Goal: Task Accomplishment & Management: Manage account settings

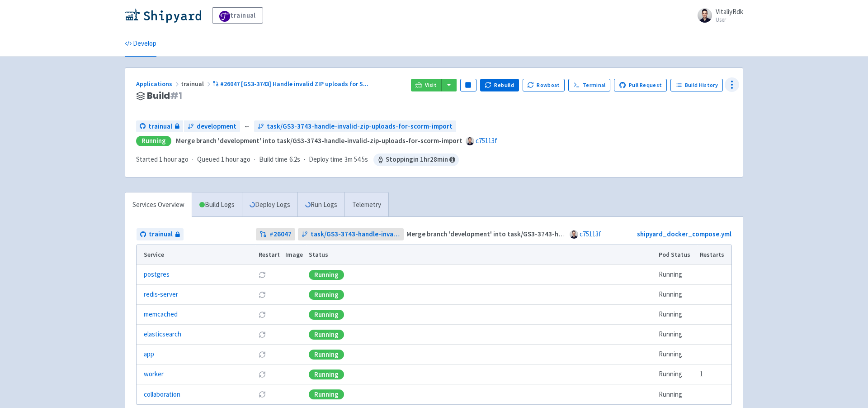
click at [730, 84] on icon at bounding box center [732, 84] width 11 height 11
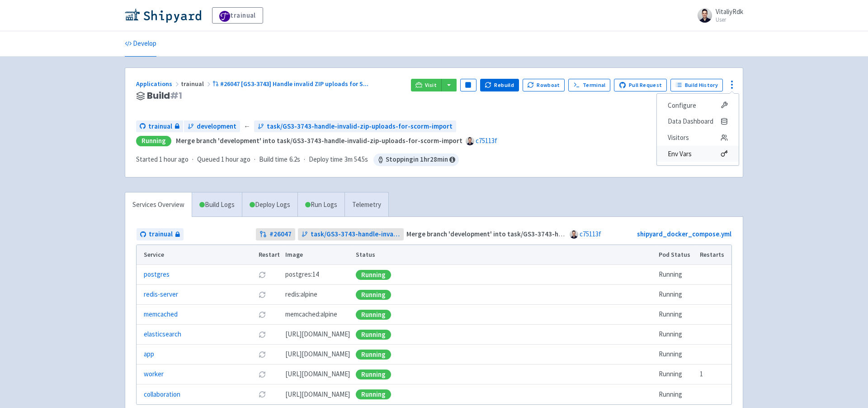
click at [700, 160] on span "Env Vars" at bounding box center [698, 153] width 60 height 13
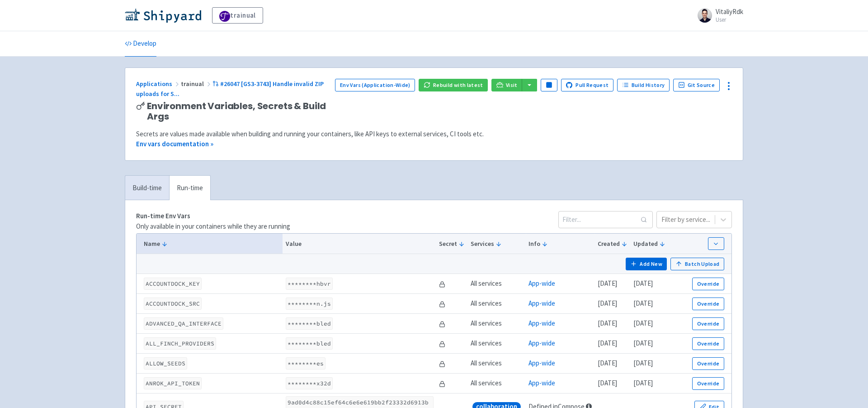
click at [163, 194] on link "Build-time" at bounding box center [147, 188] width 44 height 25
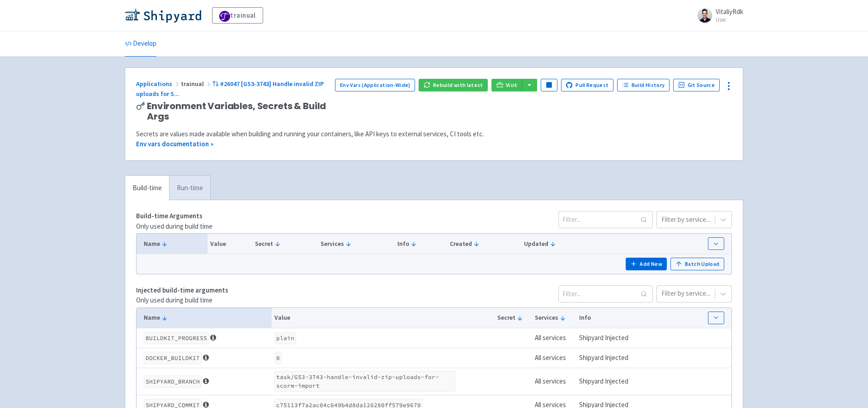
click at [198, 184] on link "Run-time" at bounding box center [189, 188] width 41 height 25
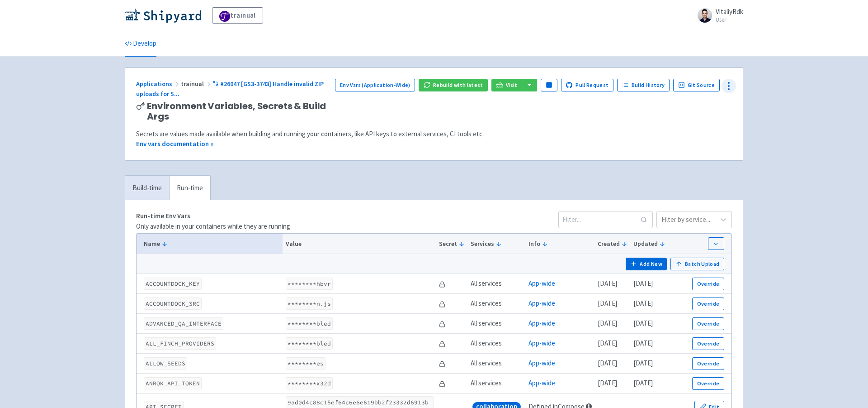
click at [733, 82] on icon at bounding box center [729, 86] width 11 height 11
click at [720, 120] on icon at bounding box center [721, 122] width 7 height 7
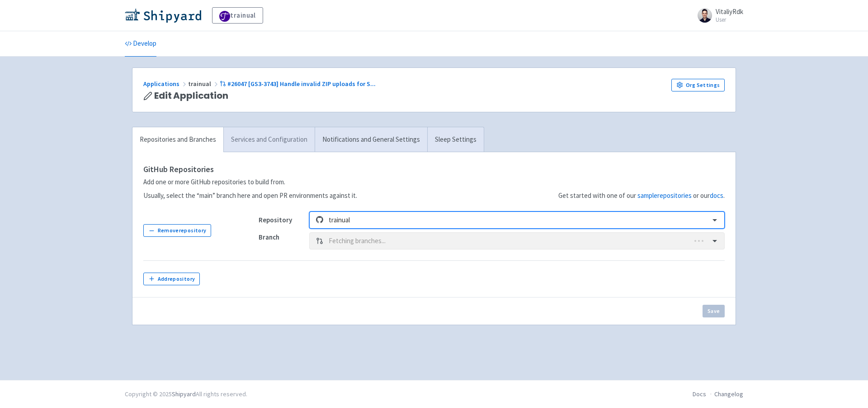
click at [282, 142] on link "Services and Configuration" at bounding box center [268, 139] width 91 height 25
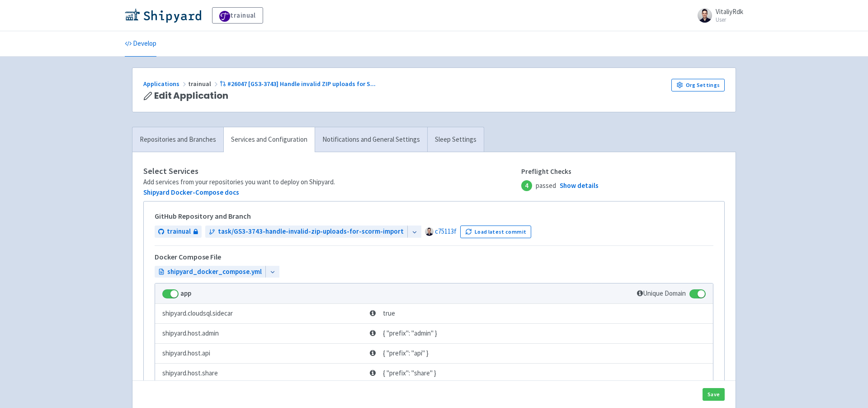
click at [375, 137] on link "Notifications and General Settings" at bounding box center [371, 139] width 113 height 25
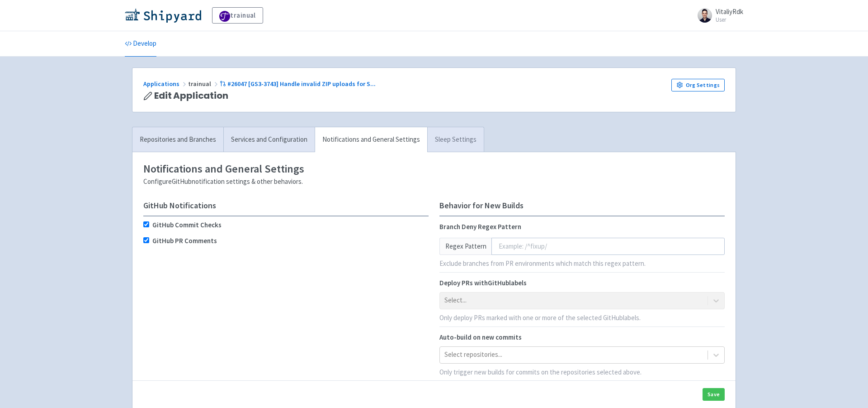
click at [451, 137] on link "Sleep Settings" at bounding box center [455, 139] width 57 height 25
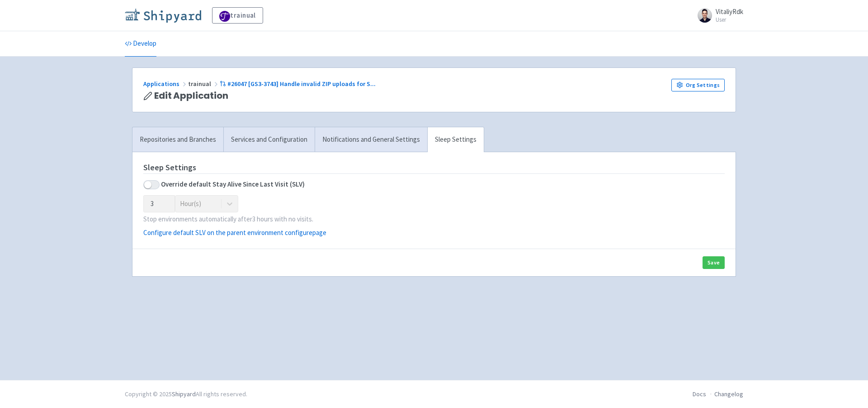
click at [183, 13] on img at bounding box center [163, 15] width 76 height 14
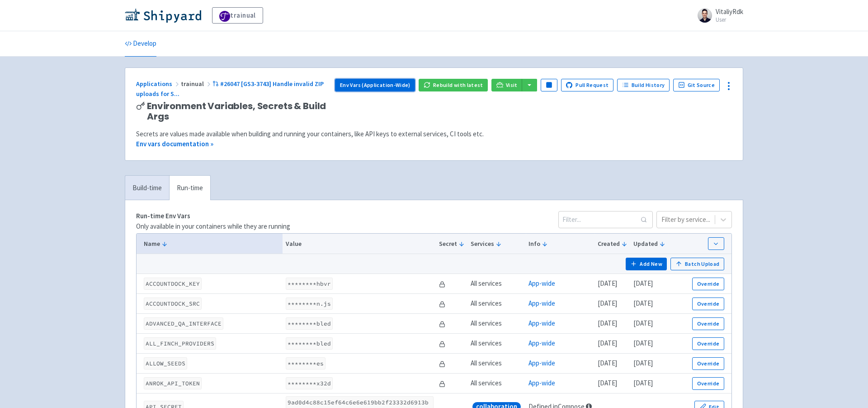
click at [403, 86] on link "Env Vars (Application-Wide)" at bounding box center [375, 85] width 80 height 13
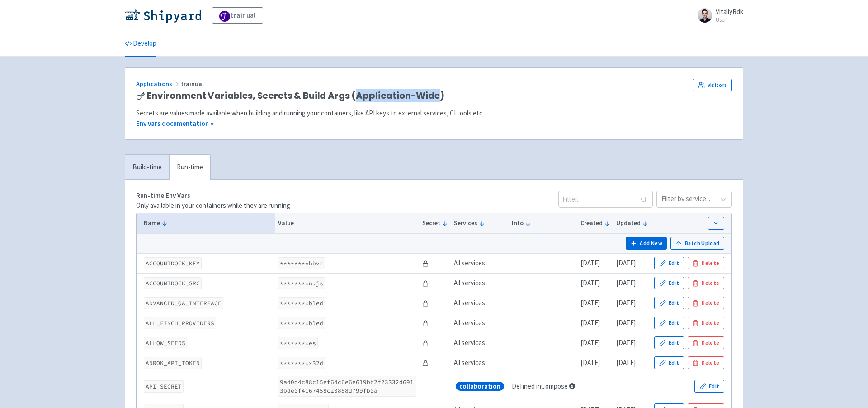
drag, startPoint x: 356, startPoint y: 95, endPoint x: 437, endPoint y: 97, distance: 81.0
click at [437, 97] on span "Environment Variables, Secrets & Build Args (Application-Wide)" at bounding box center [296, 95] width 298 height 10
copy span "Application-Wide"
click at [640, 243] on button "Add New" at bounding box center [647, 243] width 42 height 13
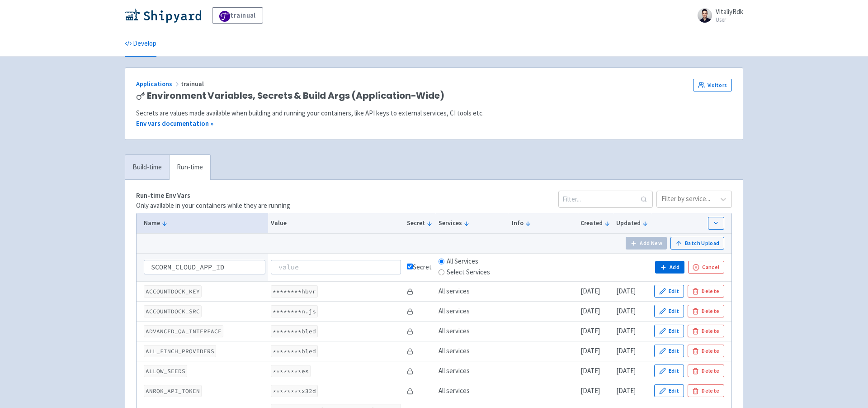
type input "SCORM_CLOUD_APP_ID"
click at [341, 264] on input at bounding box center [336, 267] width 130 height 14
paste input "P2UH7IY4LL"
type input "P2UH7IY4LL"
click at [407, 267] on div "Secret" at bounding box center [420, 267] width 26 height 10
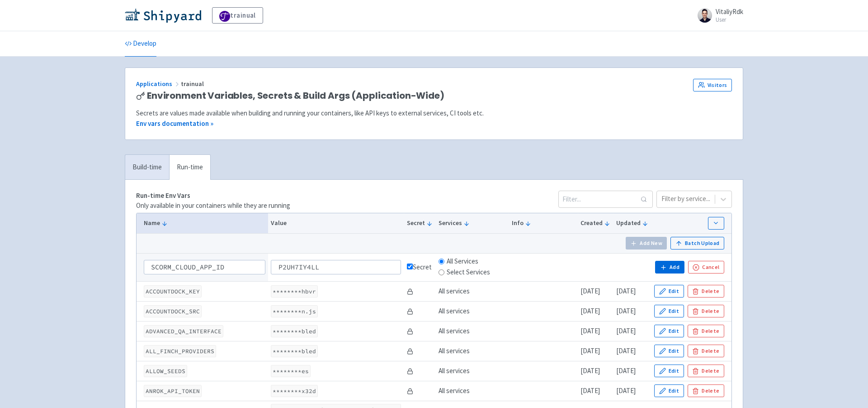
click at [407, 266] on input "checkbox" at bounding box center [410, 266] width 6 height 6
checkbox input "false"
click at [152, 266] on input "SCORM_CLOUD_APP_ID" at bounding box center [205, 267] width 122 height 14
drag, startPoint x: 235, startPoint y: 268, endPoint x: 260, endPoint y: 267, distance: 24.4
click at [260, 267] on td "SCORM_CLOUD_APP_ID" at bounding box center [203, 267] width 132 height 28
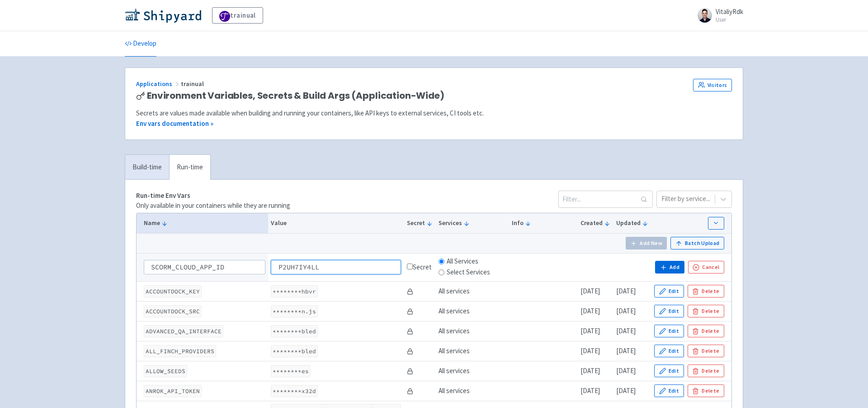
click at [271, 268] on input "P2UH7IY4LL" at bounding box center [336, 267] width 130 height 14
drag, startPoint x: 313, startPoint y: 265, endPoint x: 382, endPoint y: 265, distance: 68.8
click at [382, 265] on input "P2UH7IY4LL" at bounding box center [336, 267] width 130 height 14
click at [678, 266] on button "Add" at bounding box center [669, 267] width 29 height 13
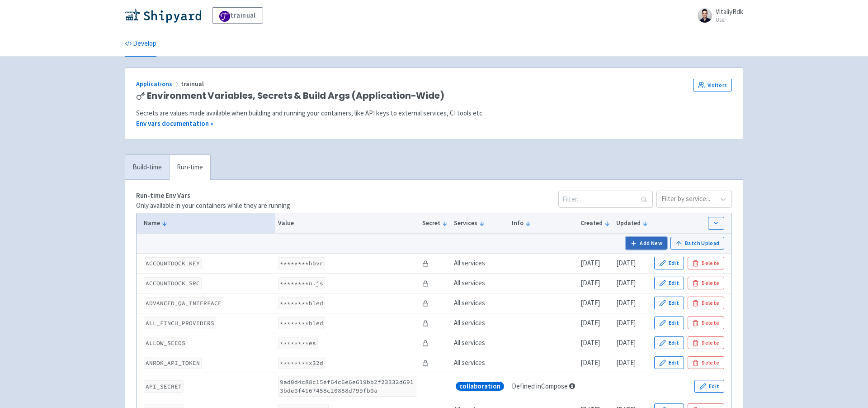
click at [650, 243] on button "Add New" at bounding box center [647, 243] width 42 height 13
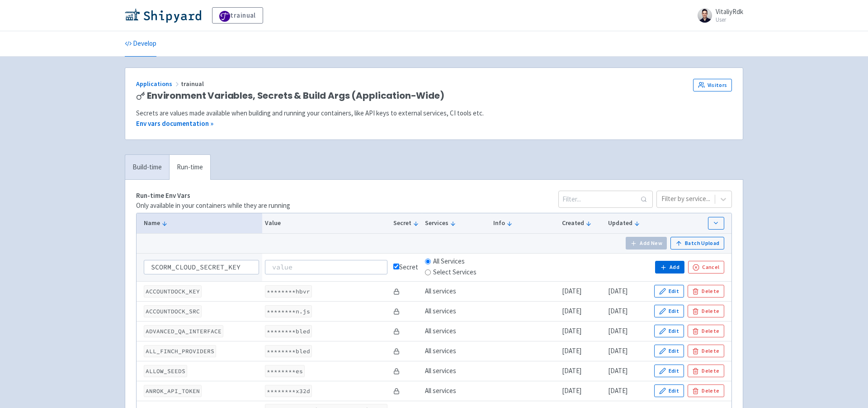
type input "SCORM_CLOUD_SECRET_KEY"
click at [354, 267] on input at bounding box center [326, 267] width 123 height 14
paste input "ZqNQ5dtOQTFm9qVYTowBI6bH9CY0lHxluc4lXV7p"
type input "ZqNQ5dtOQTFm9qVYTowBI6bH9CY0lHxluc4lXV7p"
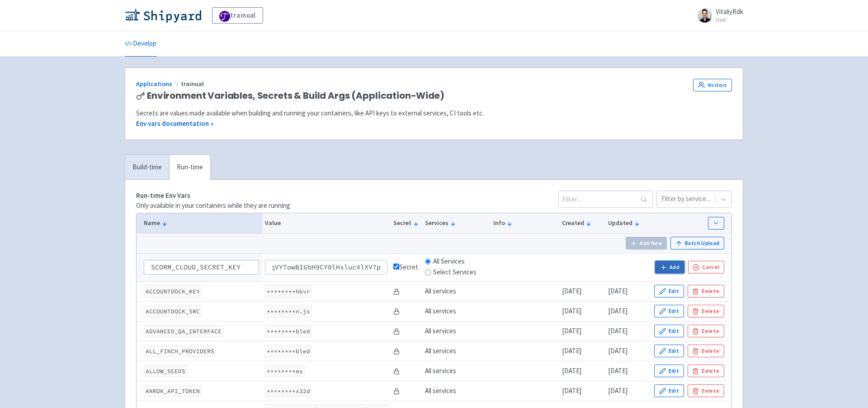
click at [673, 265] on button "Add" at bounding box center [669, 267] width 29 height 13
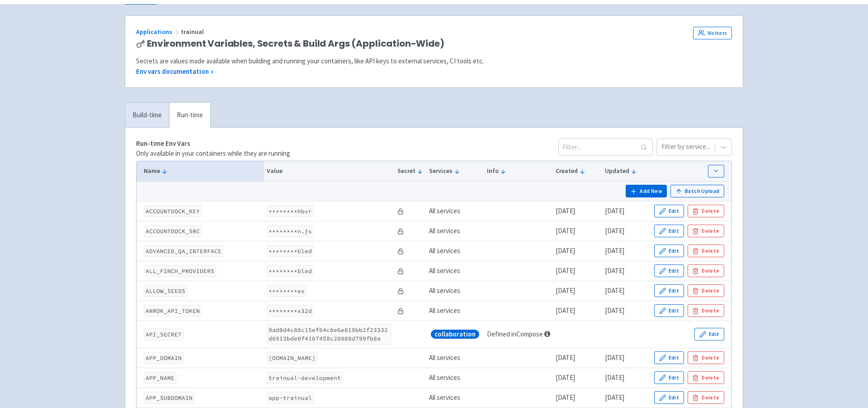
scroll to position [0, 0]
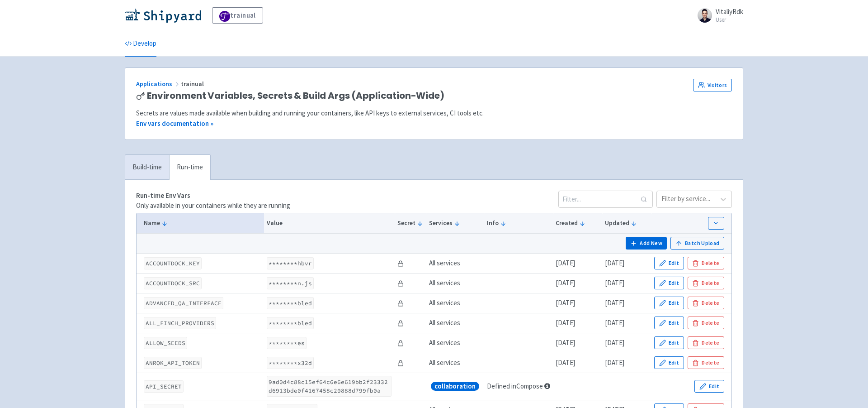
click at [407, 222] on button "Secret" at bounding box center [411, 222] width 26 height 9
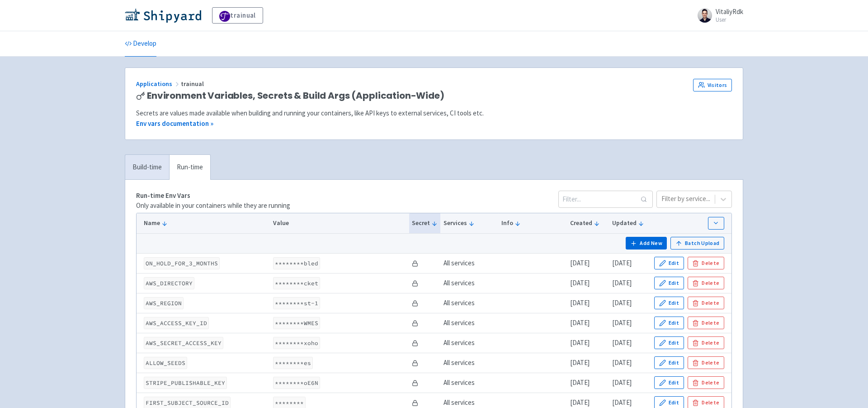
click at [424, 223] on button "Secret" at bounding box center [425, 222] width 26 height 9
click at [424, 225] on button "Secret" at bounding box center [425, 222] width 26 height 9
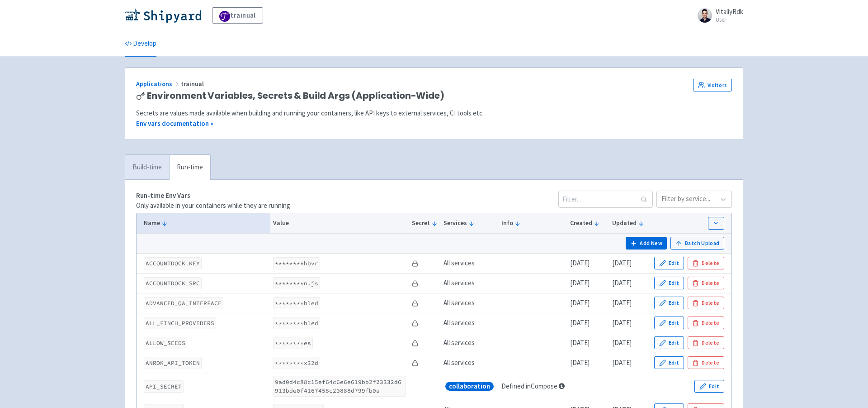
click at [146, 163] on link "Build-time" at bounding box center [147, 167] width 44 height 25
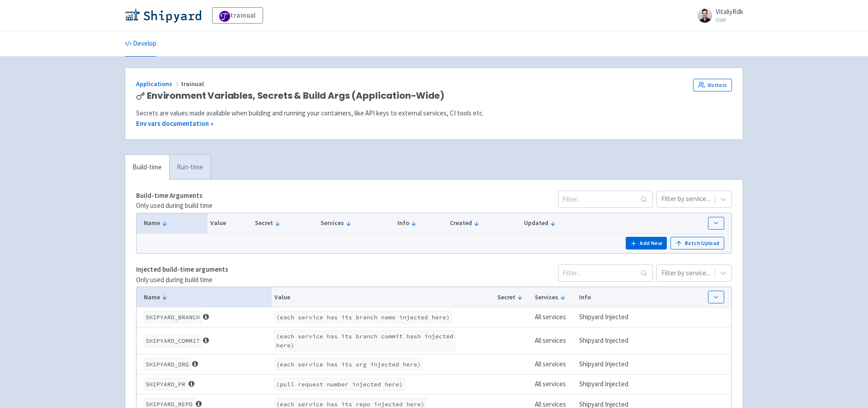
click at [200, 165] on link "Run-time" at bounding box center [189, 167] width 41 height 25
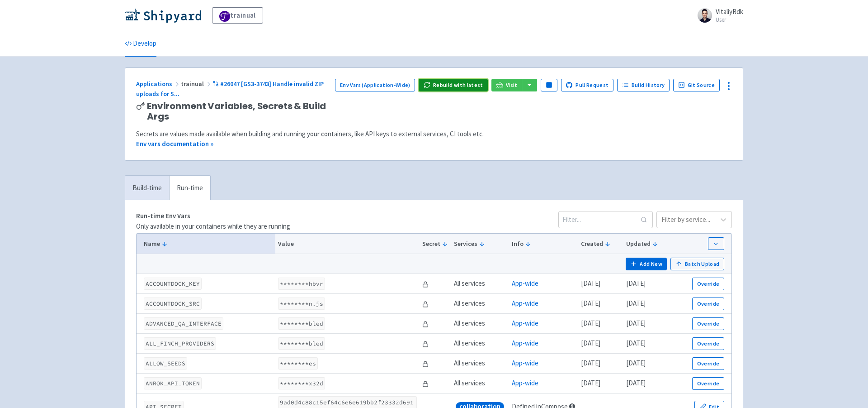
click at [467, 87] on button "Rebuild with latest" at bounding box center [453, 85] width 69 height 13
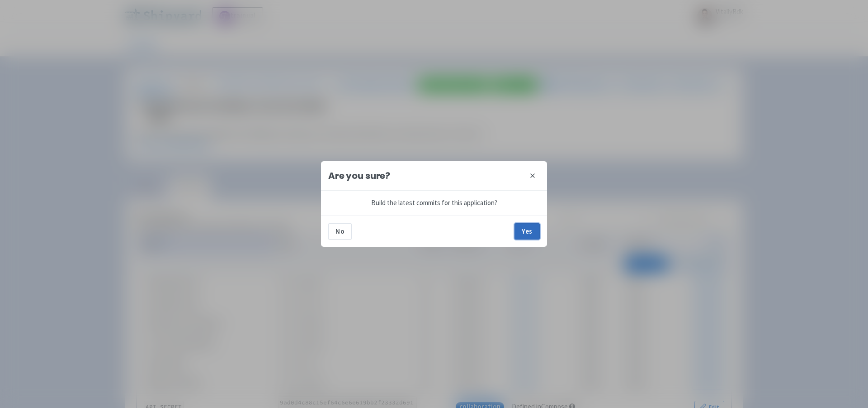
click at [534, 233] on button "Yes" at bounding box center [527, 231] width 25 height 16
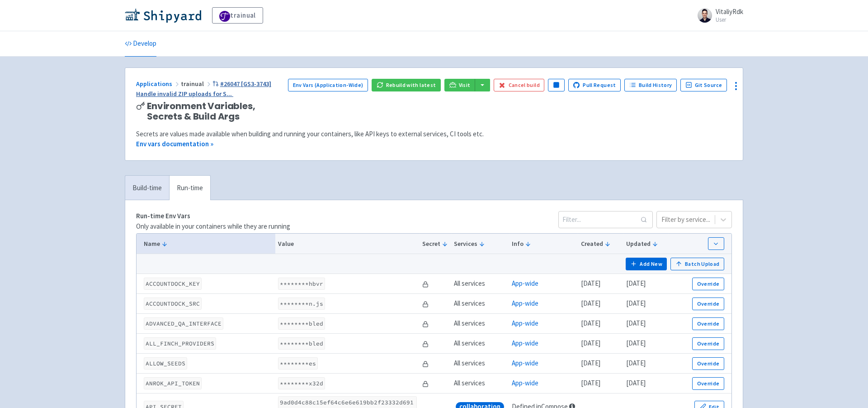
click at [239, 82] on span "#26047 [GS3-3743] Handle invalid ZIP uploads for S ..." at bounding box center [203, 89] width 135 height 19
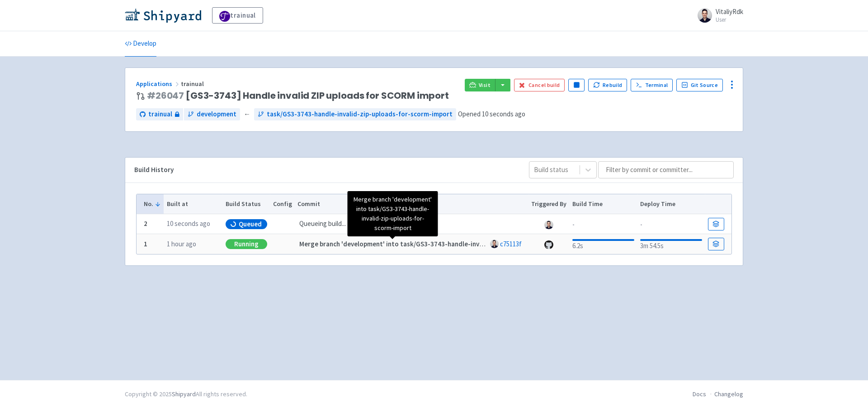
click at [333, 245] on strong "Merge branch 'development' into task/GS3-3743-handle-invalid-zip-uploads-for-sc…" at bounding box center [442, 243] width 287 height 9
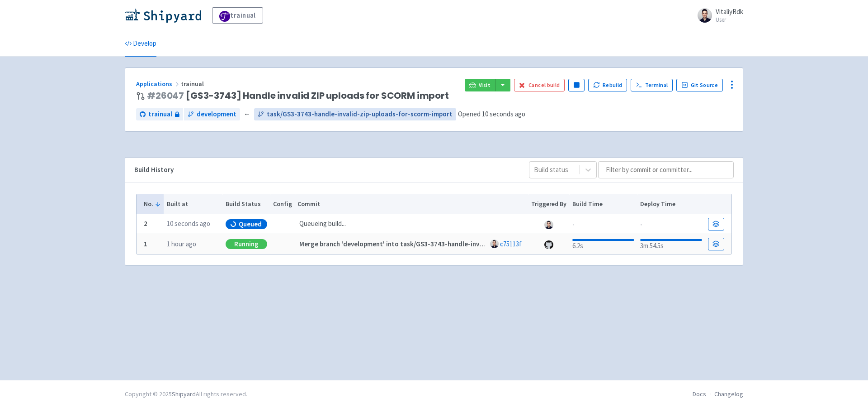
click at [323, 113] on span "task/GS3-3743-handle-invalid-zip-uploads-for-scorm-import" at bounding box center [360, 114] width 186 height 10
click at [357, 166] on div "Build History" at bounding box center [324, 170] width 380 height 10
click at [738, 88] on button at bounding box center [732, 84] width 14 height 14
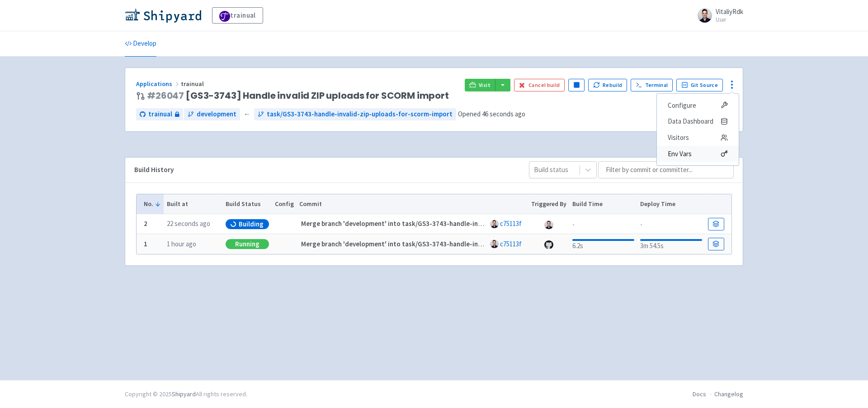
click at [703, 151] on span "Env Vars" at bounding box center [698, 153] width 60 height 13
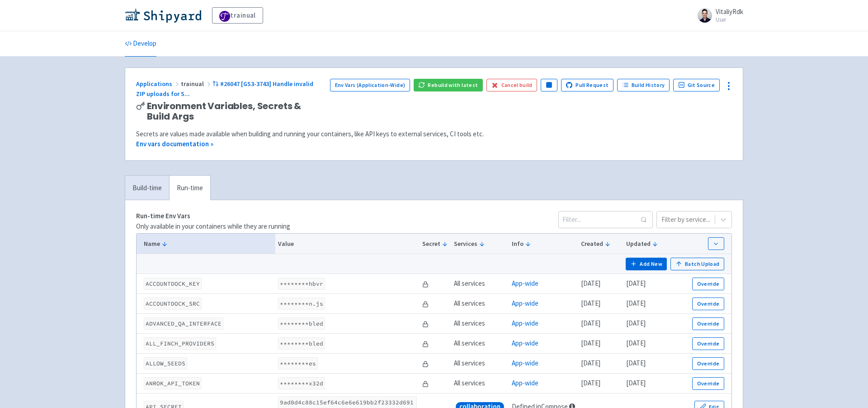
click at [543, 138] on div "Secrets are values made available when building and running your containers, li…" at bounding box center [434, 134] width 596 height 10
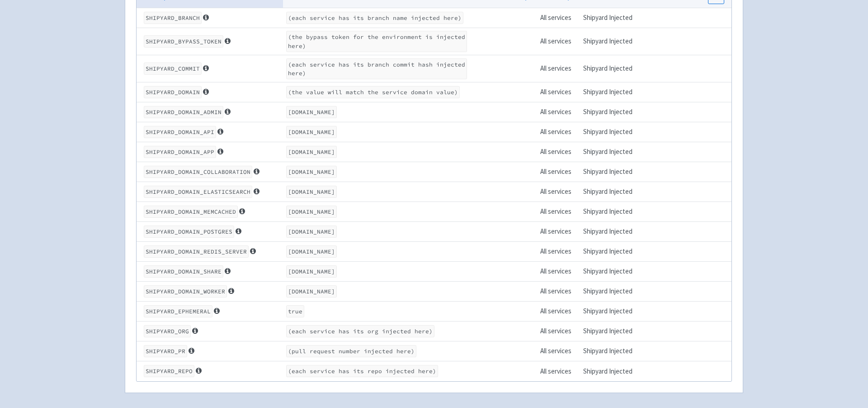
scroll to position [5197, 0]
click at [337, 120] on code "admin-app-trainual-trainual-pr26047.dev.trainual.shipyard.host" at bounding box center [311, 114] width 51 height 12
drag, startPoint x: 285, startPoint y: 194, endPoint x: 422, endPoint y: 204, distance: 137.9
click at [337, 160] on code "app-trainual-trainual-pr26047.dev.trainual.shipyard.host" at bounding box center [311, 154] width 51 height 12
click at [185, 160] on code "SHIPYARD_DOMAIN_APP" at bounding box center [180, 154] width 72 height 12
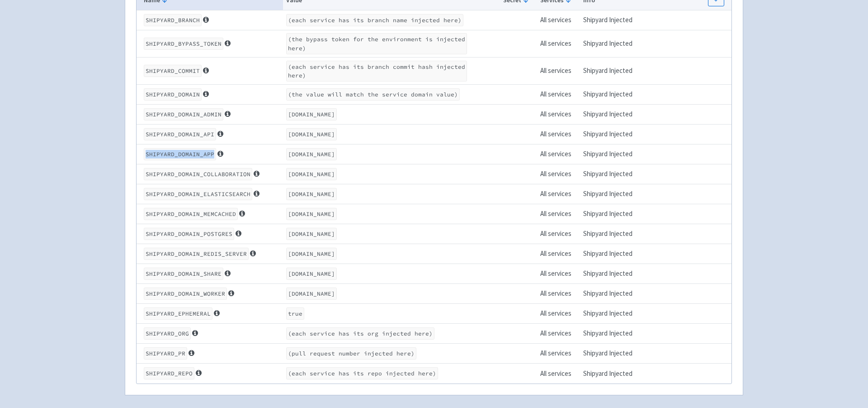
click at [185, 160] on code "SHIPYARD_DOMAIN_APP" at bounding box center [180, 154] width 72 height 12
drag, startPoint x: 284, startPoint y: 193, endPoint x: 426, endPoint y: 203, distance: 142.8
click at [337, 160] on code "app-trainual-trainual-pr26047.dev.trainual.shipyard.host" at bounding box center [311, 154] width 51 height 12
copy code "app-trainual-trainual-pr26047.dev.trainual.shipyard.host"
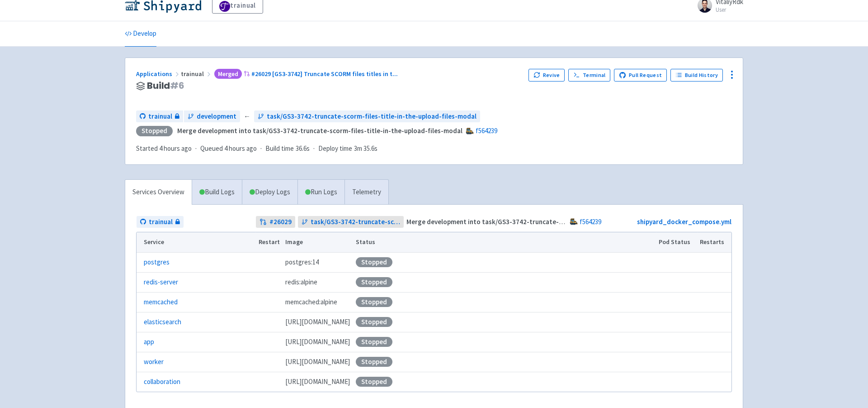
scroll to position [9, 0]
click at [727, 76] on icon at bounding box center [732, 75] width 11 height 11
click at [684, 149] on span "Env Vars" at bounding box center [680, 144] width 24 height 13
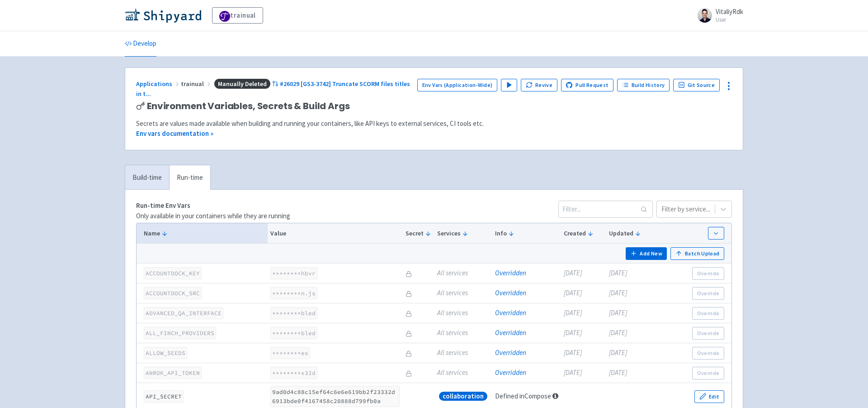
scroll to position [3758, 0]
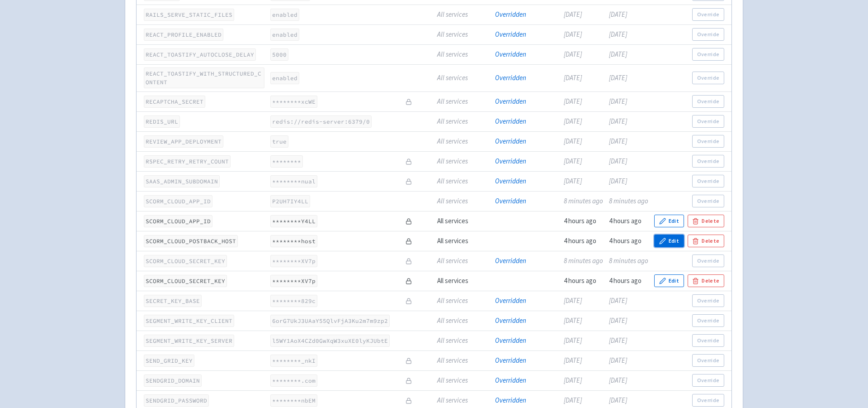
click at [663, 239] on button "Edit" at bounding box center [670, 240] width 30 height 13
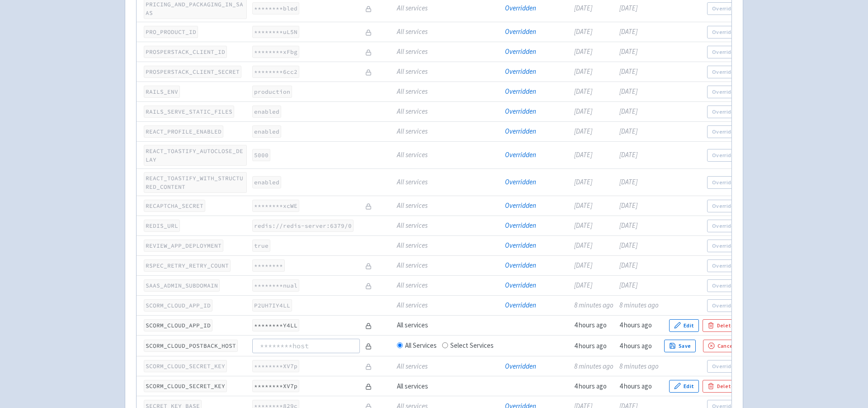
scroll to position [3893, 0]
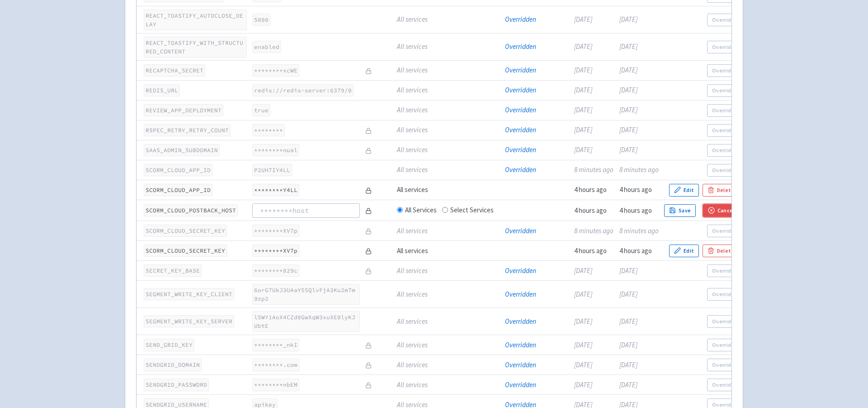
click at [715, 214] on icon "button" at bounding box center [711, 210] width 7 height 7
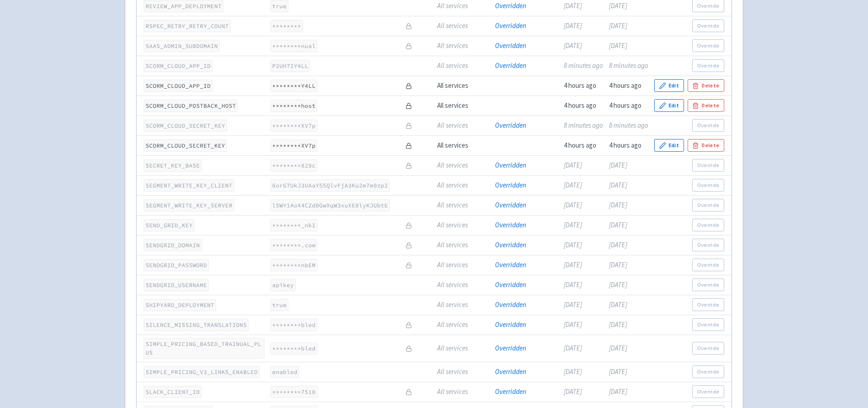
scroll to position [3758, 0]
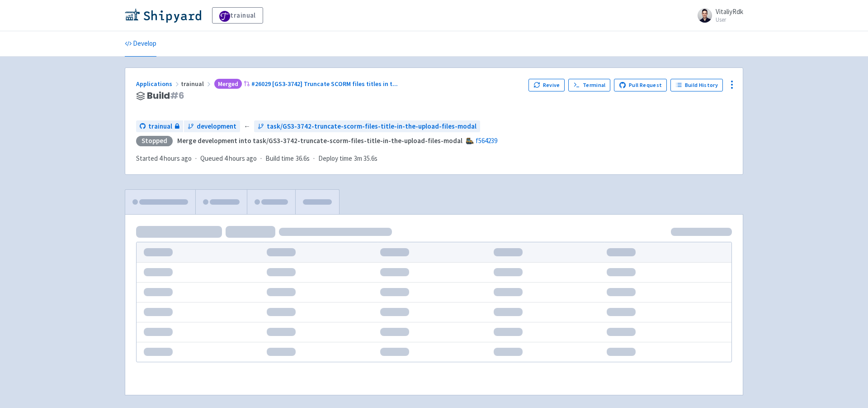
scroll to position [9, 0]
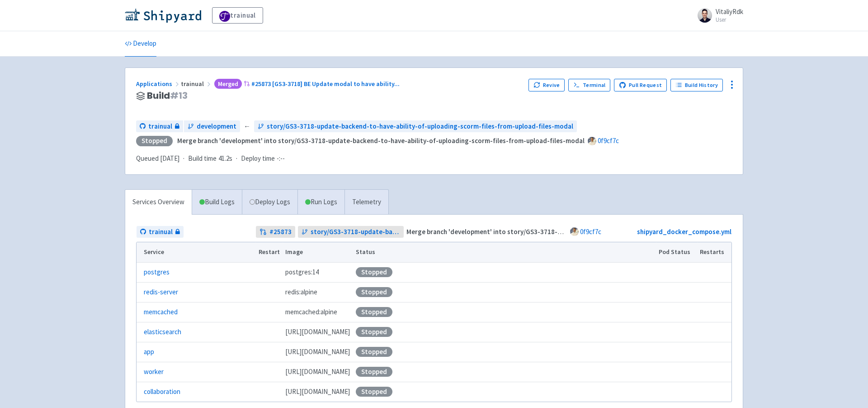
click at [457, 173] on div "Applications trainual Merged #25873 [GS3-3718] BE Update modal to have ability …" at bounding box center [434, 121] width 618 height 107
click at [738, 84] on div at bounding box center [732, 84] width 14 height 14
click at [693, 147] on span "Env Vars" at bounding box center [698, 153] width 60 height 13
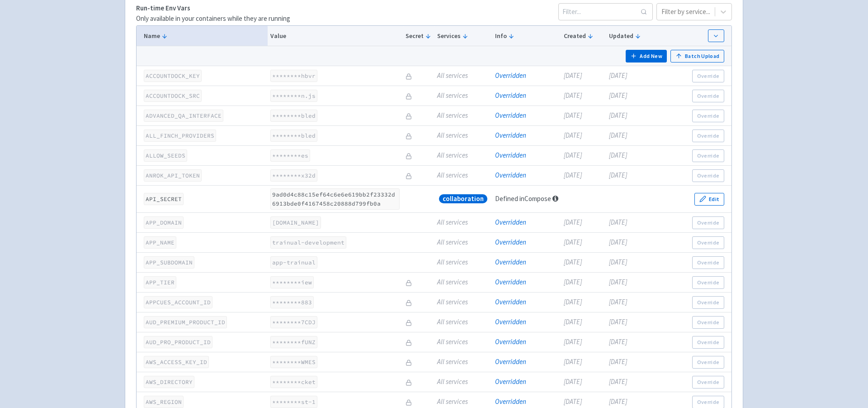
scroll to position [3768, 0]
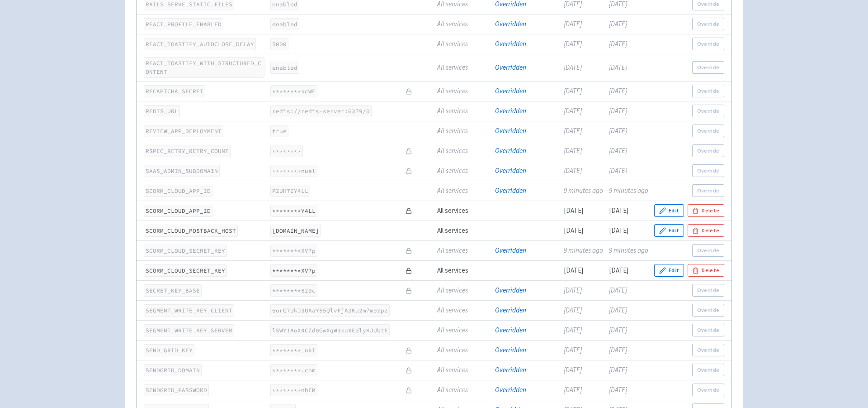
click at [321, 237] on code "app-trainual-trainual-pr25873.dev.trainual.shipyard.host" at bounding box center [295, 230] width 51 height 12
drag, startPoint x: 272, startPoint y: 242, endPoint x: 427, endPoint y: 255, distance: 155.2
click at [427, 240] on tr "SCORM_CLOUD_POSTBACK_HOST app-trainual-trainual-pr25873.dev.trainual.shipyard.h…" at bounding box center [434, 230] width 595 height 20
copy code "app-trainual-trainual-pr25873.dev.trainual.shipyard.host"
click at [367, 200] on td "P2UH7IY4LL" at bounding box center [335, 190] width 135 height 20
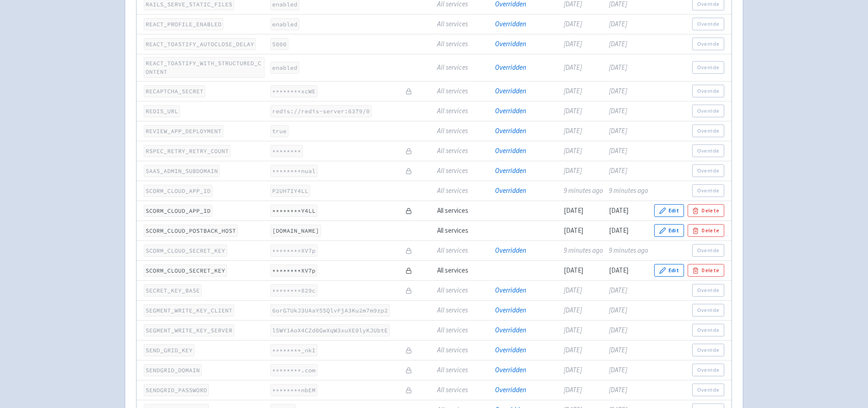
scroll to position [5285, 0]
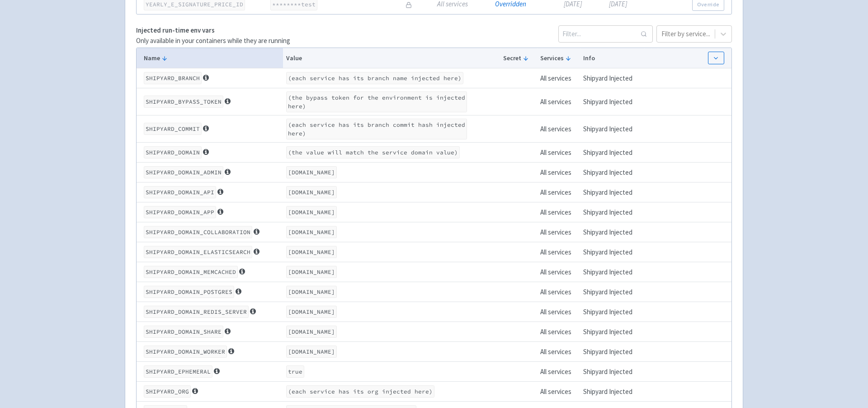
click at [188, 218] on code "SHIPYARD_DOMAIN_APP" at bounding box center [180, 212] width 72 height 12
copy code "SHIPYARD_DOMAIN_APP"
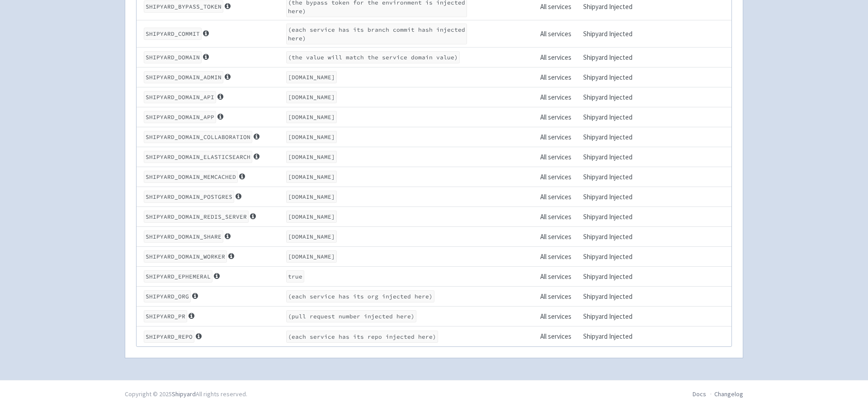
scroll to position [5396, 0]
click at [180, 123] on code "SHIPYARD_DOMAIN_APP" at bounding box center [180, 117] width 72 height 12
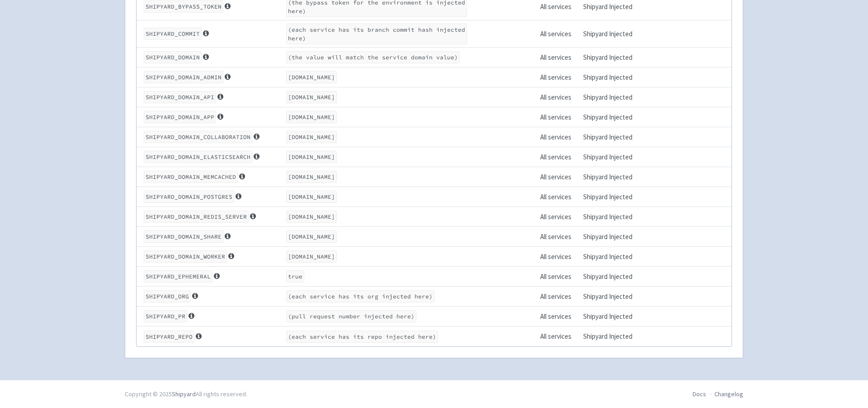
click at [337, 123] on code "app-trainual-trainual-pr25873.dev.trainual.shipyard.host" at bounding box center [311, 117] width 51 height 12
click at [337, 143] on code "collaboration-trainual-trainual-pr25873.dev.trainual.shipyard.host" at bounding box center [311, 137] width 51 height 12
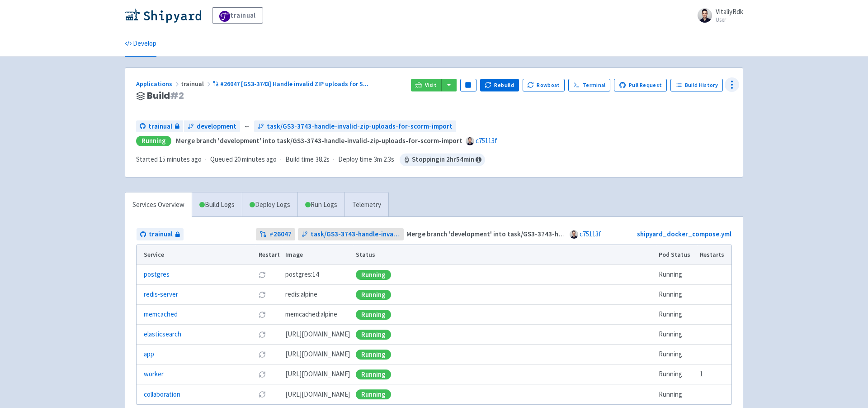
click at [729, 86] on icon at bounding box center [732, 84] width 11 height 11
click at [697, 153] on span "Env Vars" at bounding box center [698, 153] width 60 height 13
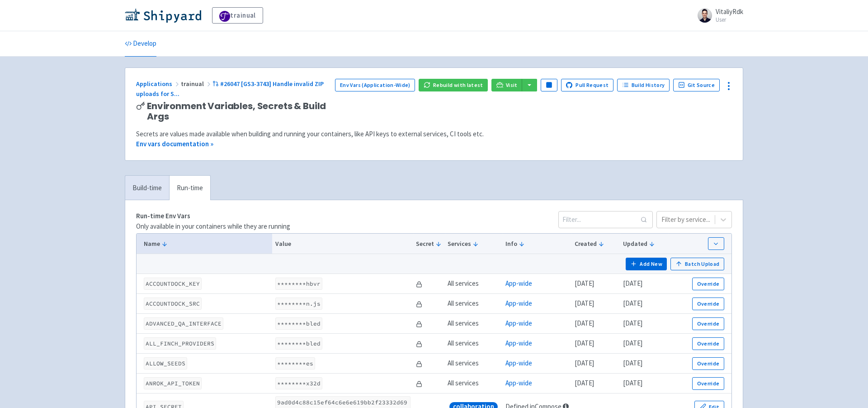
click at [648, 257] on td "Add New Batch Upload" at bounding box center [434, 264] width 595 height 20
click at [648, 262] on button "Add New" at bounding box center [647, 263] width 42 height 13
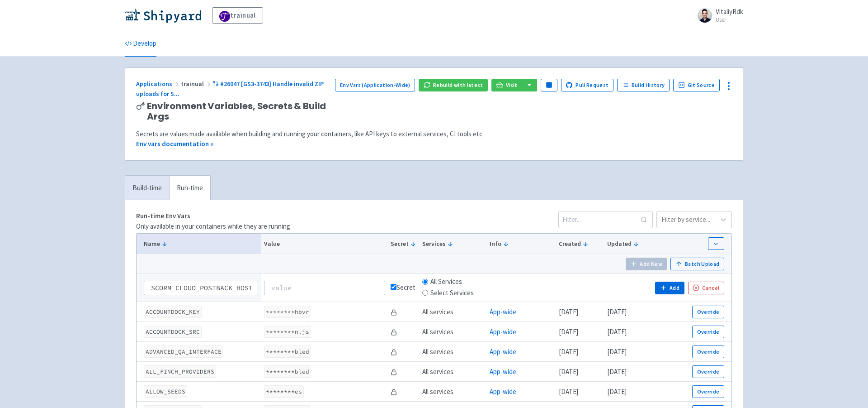
scroll to position [0, 3]
type input "SCORM_CLOUD_POSTBACK_HOST"
click at [396, 284] on div "Secret" at bounding box center [404, 287] width 26 height 10
click at [395, 289] on input "checkbox" at bounding box center [394, 287] width 6 height 6
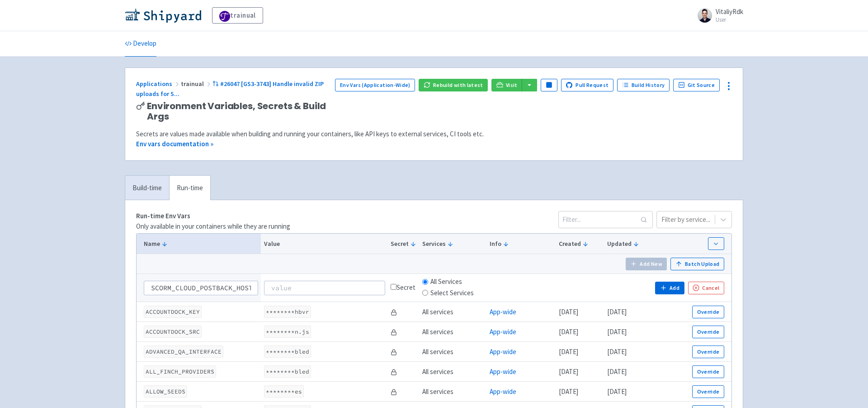
checkbox input "false"
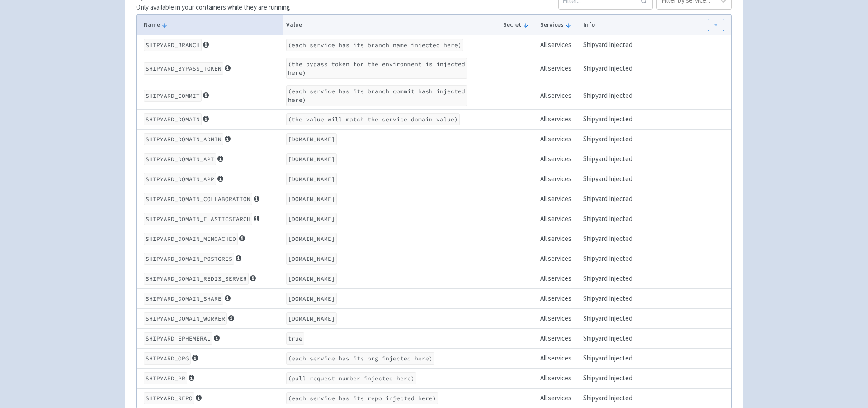
scroll to position [5258, 0]
drag, startPoint x: 285, startPoint y: 227, endPoint x: 432, endPoint y: 237, distance: 147.8
click at [337, 185] on code "[DOMAIN_NAME]" at bounding box center [311, 179] width 51 height 12
copy code "[DOMAIN_NAME]"
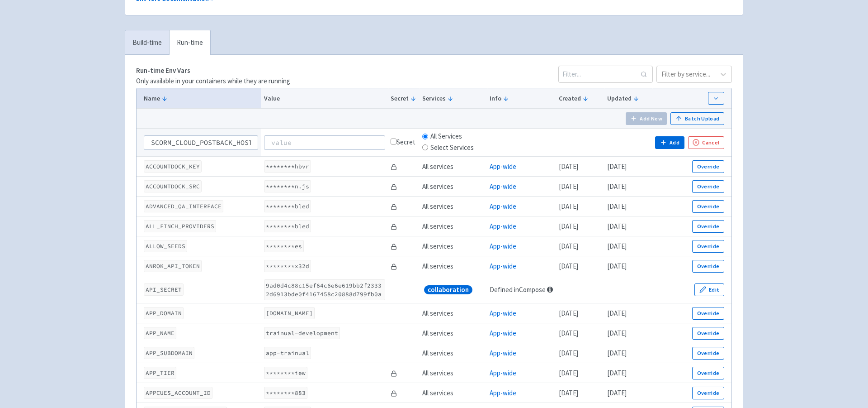
scroll to position [0, 0]
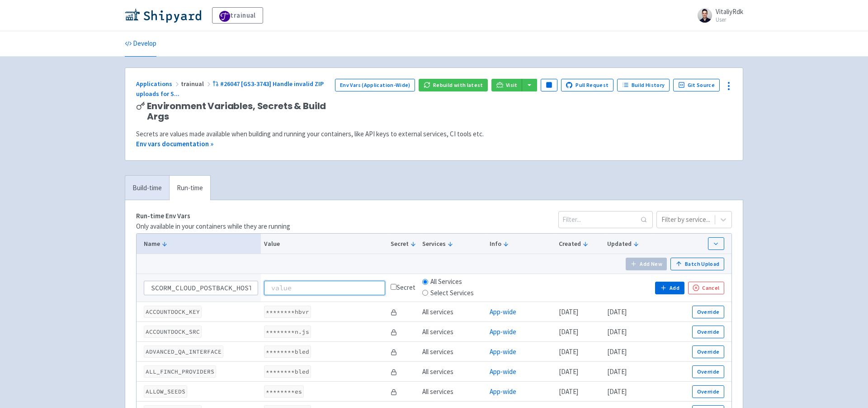
click at [332, 290] on input at bounding box center [324, 287] width 121 height 14
paste input "app-trainual-trainual-pr26047.dev.trainual.shipyard.host"
type input "app-trainual-trainual-pr26047.dev.trainual.shipyard.host"
click at [674, 288] on button "Add" at bounding box center [669, 287] width 29 height 13
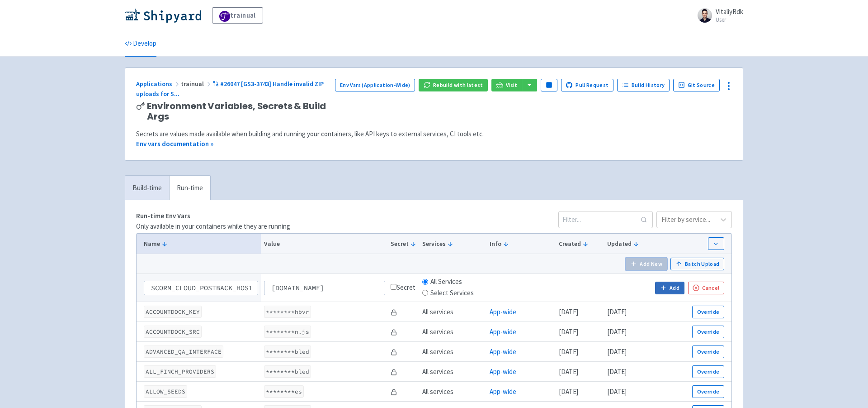
scroll to position [0, 0]
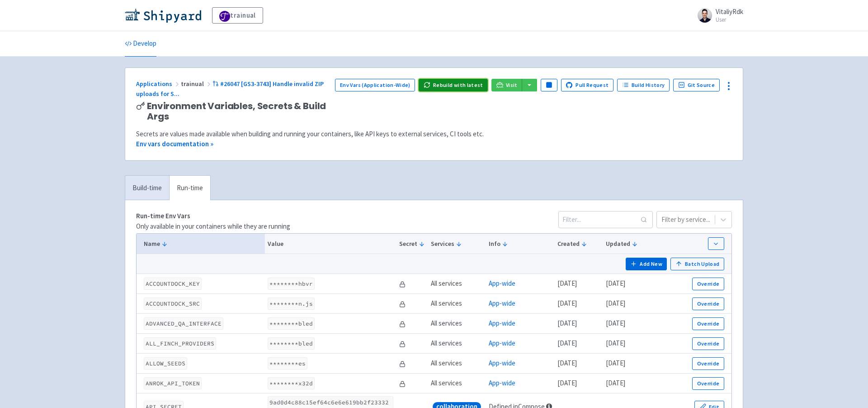
click at [469, 86] on button "Rebuild with latest" at bounding box center [453, 85] width 69 height 13
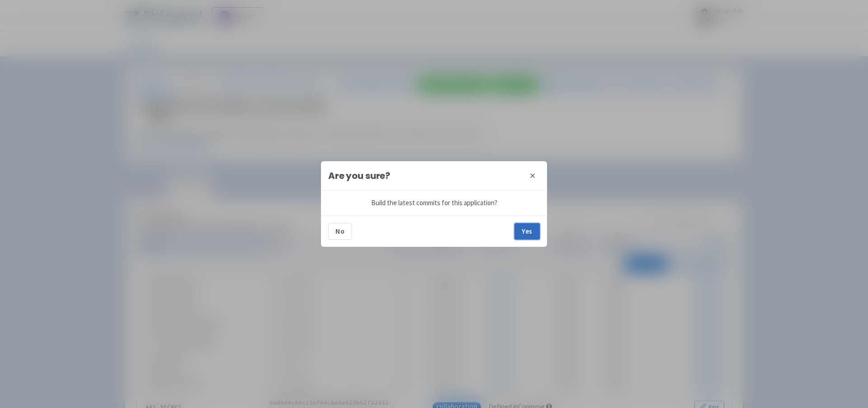
click at [530, 228] on button "Yes" at bounding box center [527, 231] width 25 height 16
